Goal: Navigation & Orientation: Find specific page/section

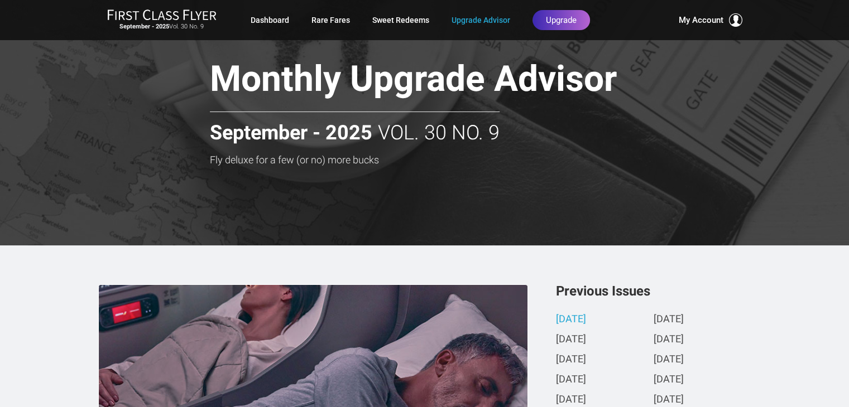
scroll to position [22, 0]
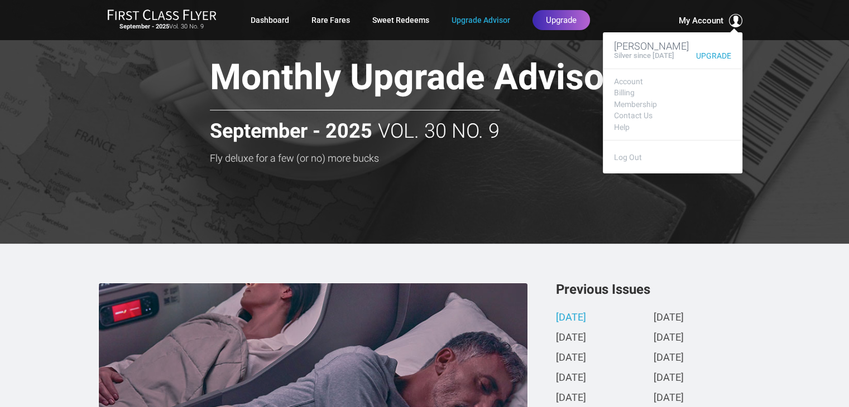
click at [710, 18] on span "My Account" at bounding box center [701, 20] width 45 height 13
click at [705, 20] on span "My Account" at bounding box center [701, 20] width 45 height 13
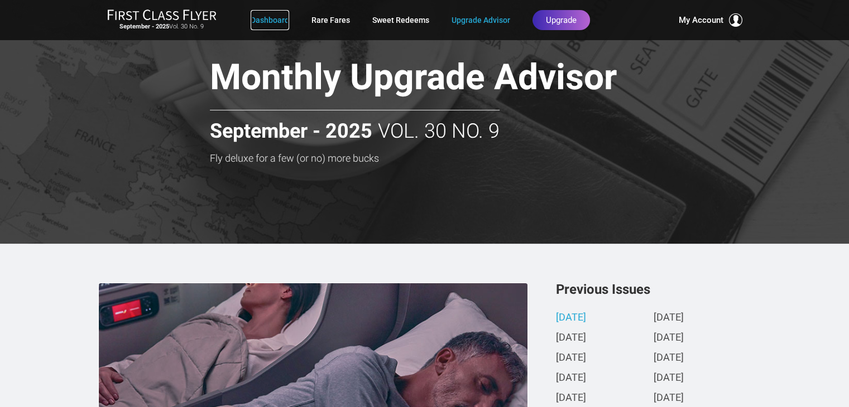
click at [272, 17] on link "Dashboard" at bounding box center [270, 20] width 39 height 20
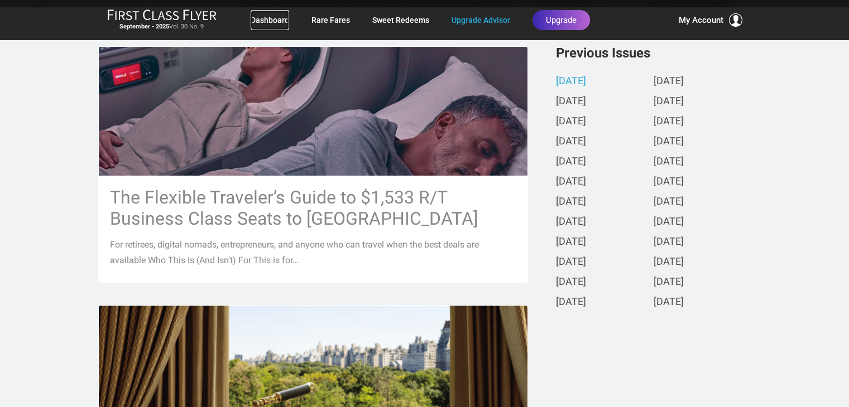
scroll to position [246, 0]
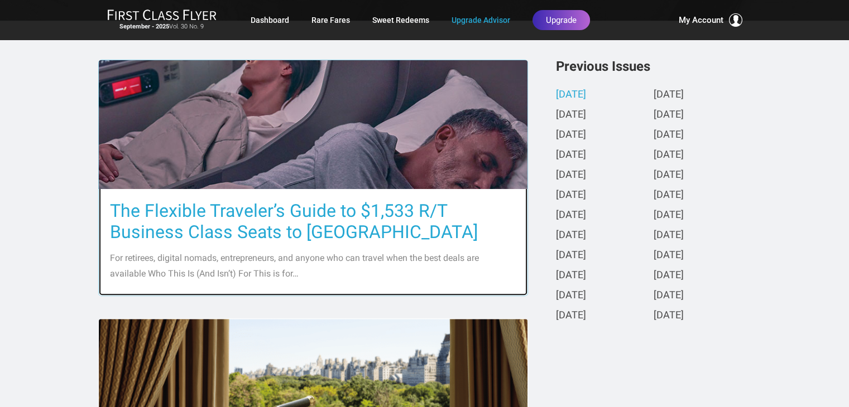
click at [286, 234] on h3 "The Flexible Traveler’s Guide to $1,533 R/T Business Class Seats to [GEOGRAPHIC…" at bounding box center [313, 221] width 406 height 42
click at [318, 150] on img at bounding box center [313, 124] width 429 height 241
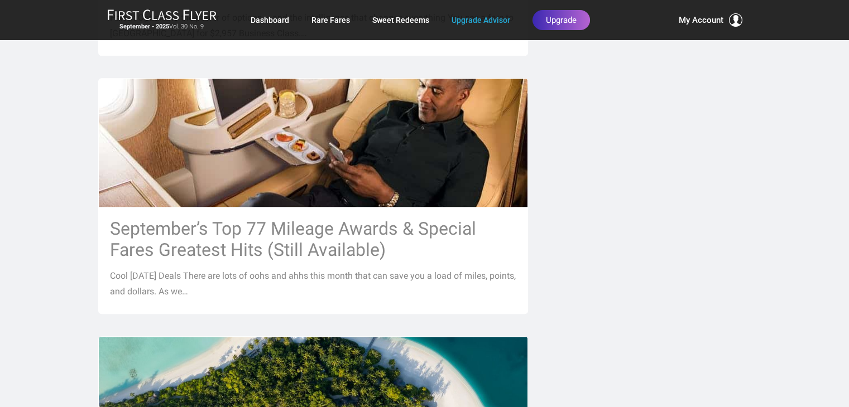
scroll to position [1027, 0]
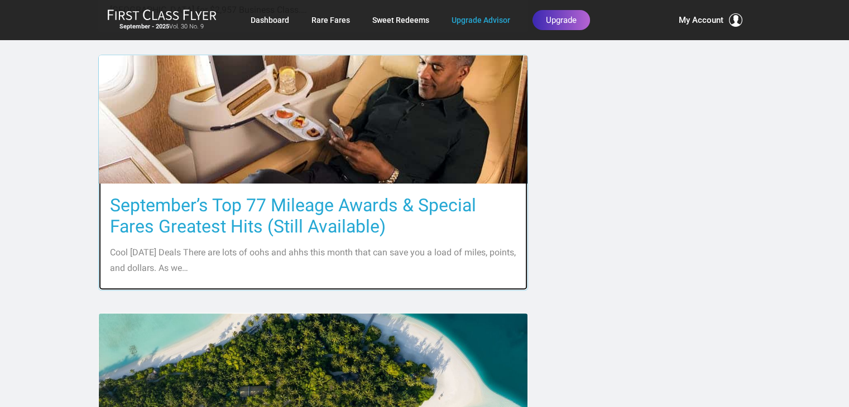
click at [243, 206] on h3 "September’s Top 77 Mileage Awards & Special Fares Greatest Hits (Still Availabl…" at bounding box center [313, 216] width 406 height 42
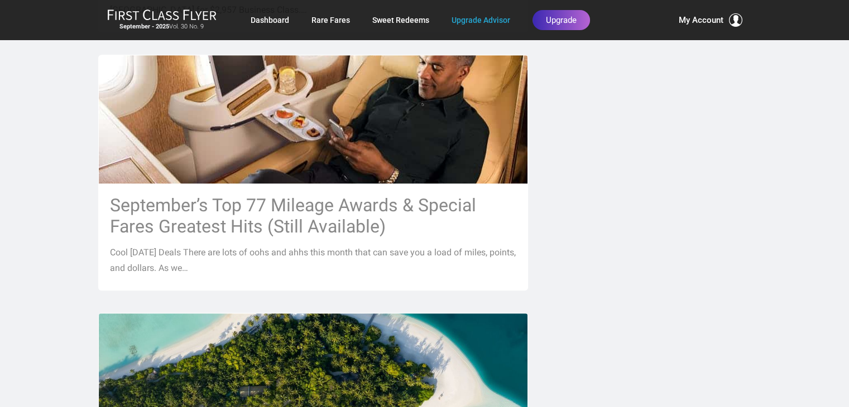
click at [710, 9] on div "September - 2025 Vol. 30 No. 9 Dashboard Rare Fares Sweet Redeems Upgrade Advis…" at bounding box center [424, 20] width 653 height 22
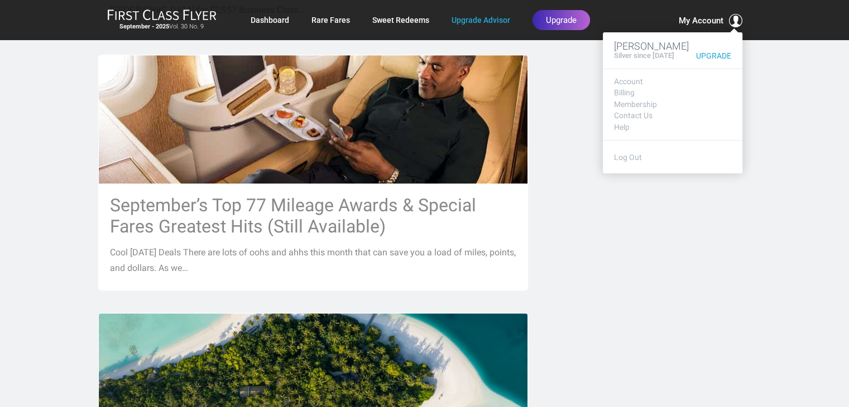
click at [709, 18] on span "My Account" at bounding box center [701, 20] width 45 height 13
click at [624, 47] on h3 "[PERSON_NAME]" at bounding box center [672, 46] width 117 height 11
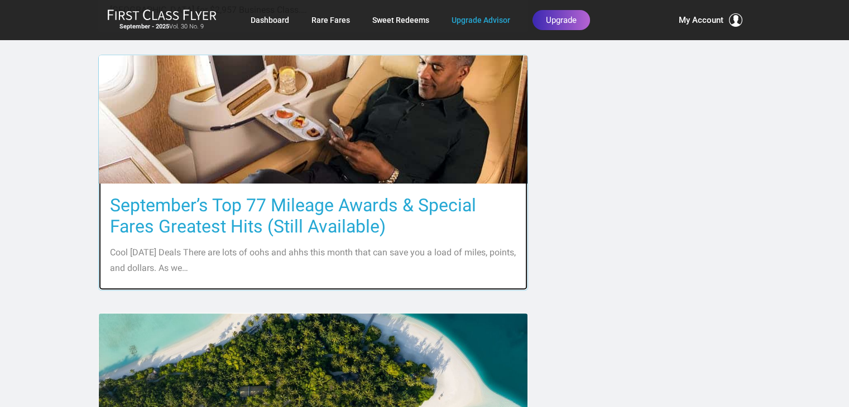
click at [243, 208] on h3 "September’s Top 77 Mileage Awards & Special Fares Greatest Hits (Still Availabl…" at bounding box center [313, 216] width 406 height 42
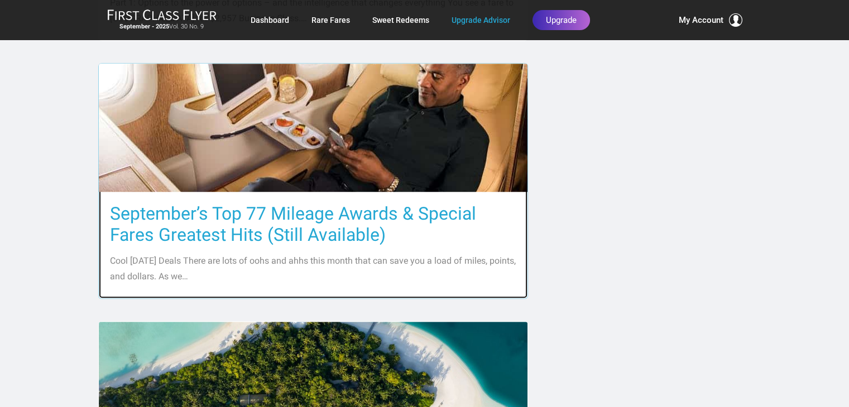
scroll to position [915, 0]
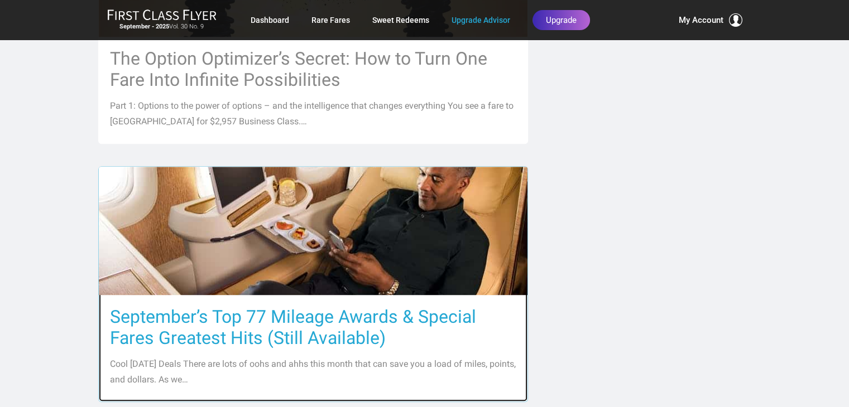
click at [298, 207] on img at bounding box center [313, 231] width 429 height 268
click at [298, 206] on img at bounding box center [313, 231] width 429 height 268
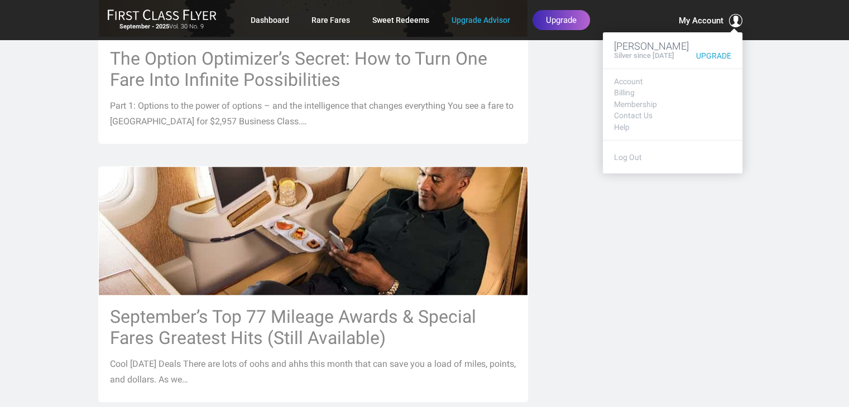
click at [737, 22] on span at bounding box center [735, 20] width 13 height 13
click at [650, 47] on h3 "[PERSON_NAME]" at bounding box center [672, 46] width 117 height 11
click at [629, 104] on link "Membership" at bounding box center [672, 104] width 117 height 8
click at [626, 84] on link "Account" at bounding box center [672, 82] width 117 height 8
click at [630, 80] on link "Account" at bounding box center [672, 82] width 117 height 8
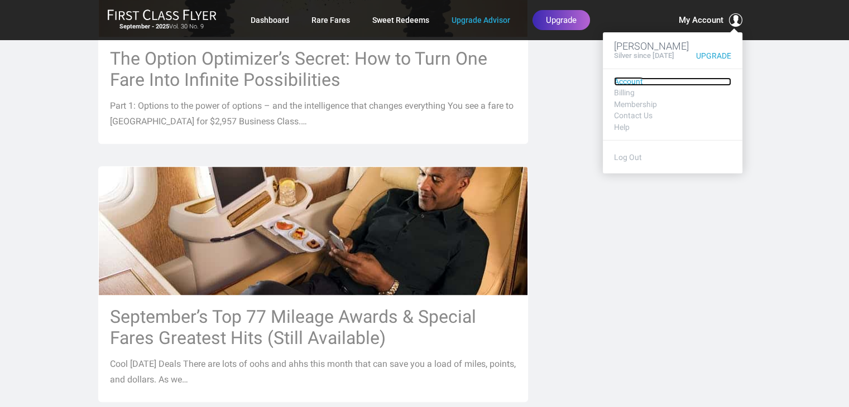
click at [630, 80] on link "Account" at bounding box center [672, 82] width 117 height 8
click at [627, 93] on link "Billing" at bounding box center [672, 93] width 117 height 8
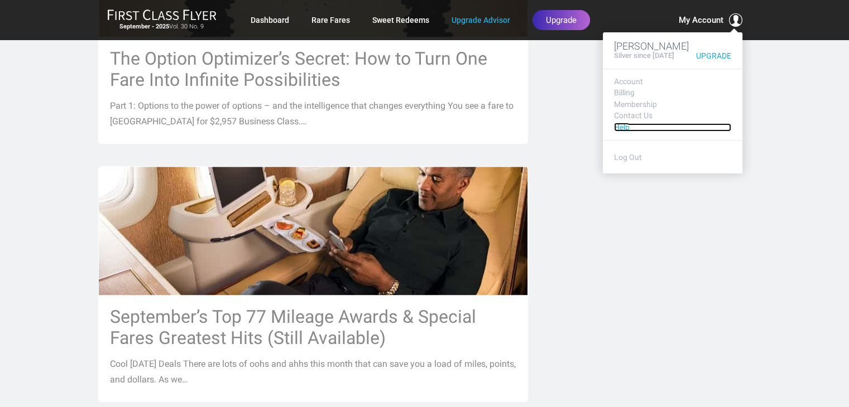
click at [620, 131] on link "Help" at bounding box center [672, 127] width 117 height 8
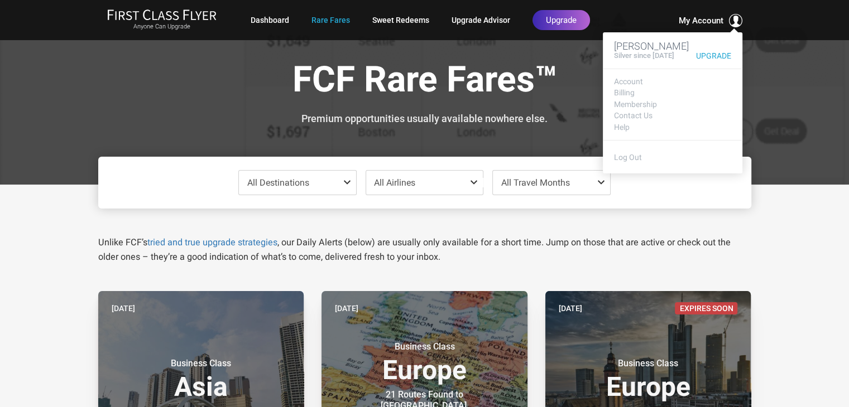
click at [731, 19] on span at bounding box center [735, 20] width 13 height 13
click at [641, 46] on h3 "[PERSON_NAME]" at bounding box center [672, 46] width 117 height 11
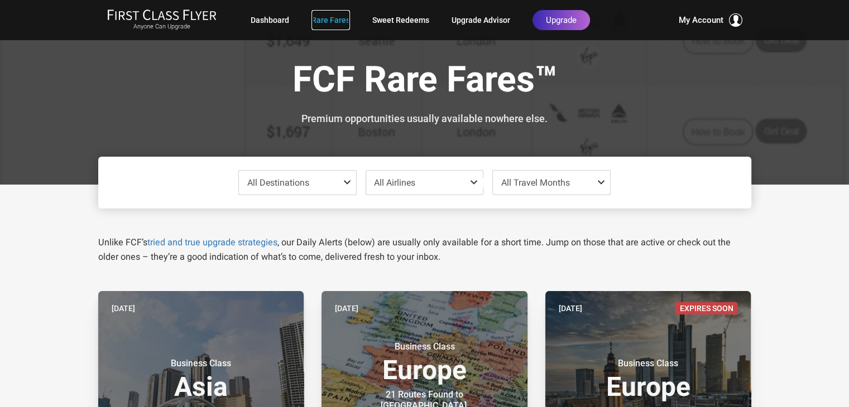
click at [329, 23] on link "Rare Fares" at bounding box center [330, 20] width 39 height 20
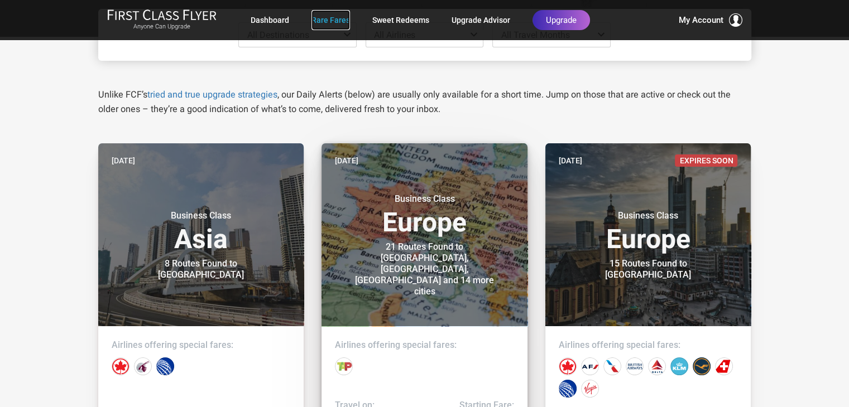
scroll to position [167, 0]
